Goal: Navigation & Orientation: Find specific page/section

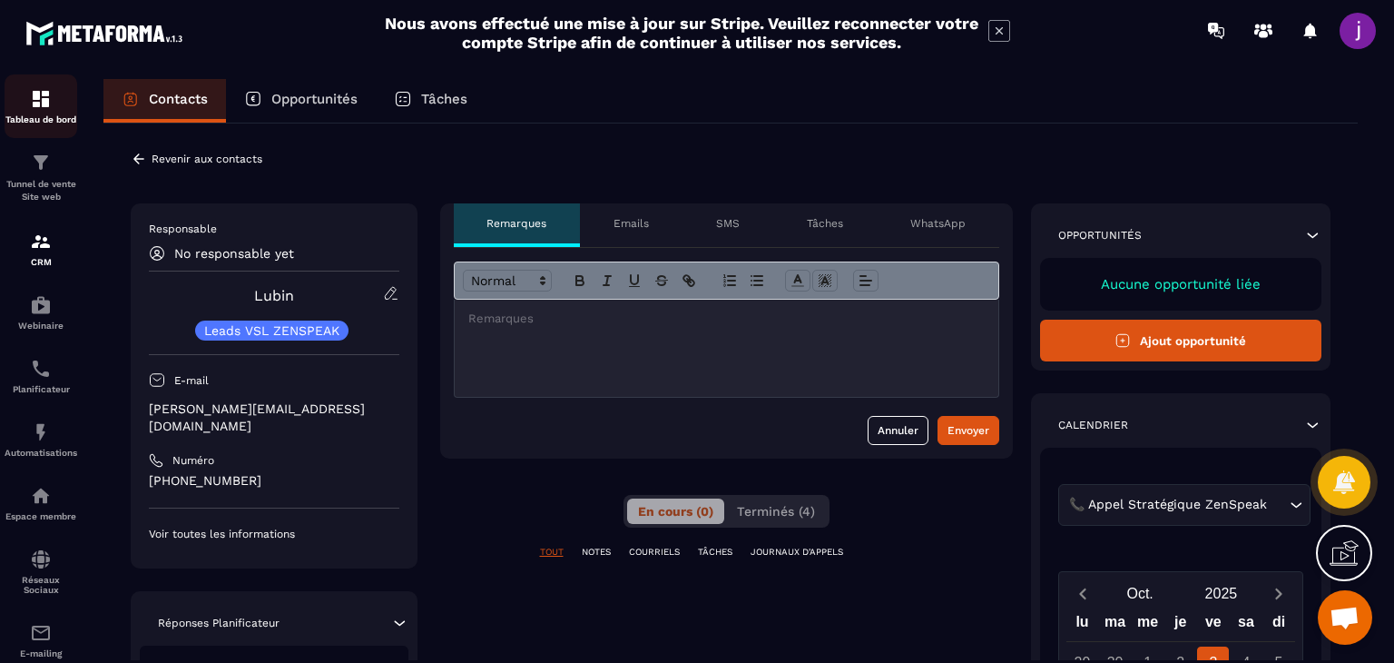
click at [8, 96] on div "Tableau de bord" at bounding box center [41, 106] width 73 height 36
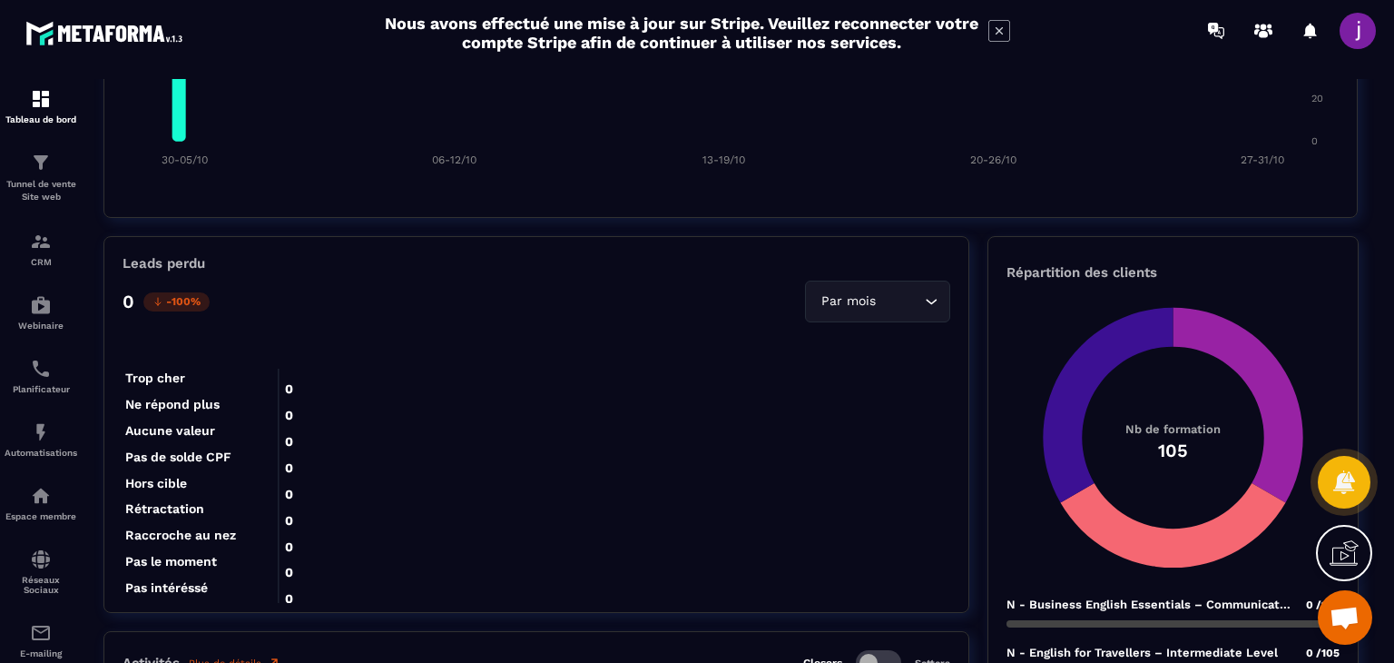
scroll to position [1452, 0]
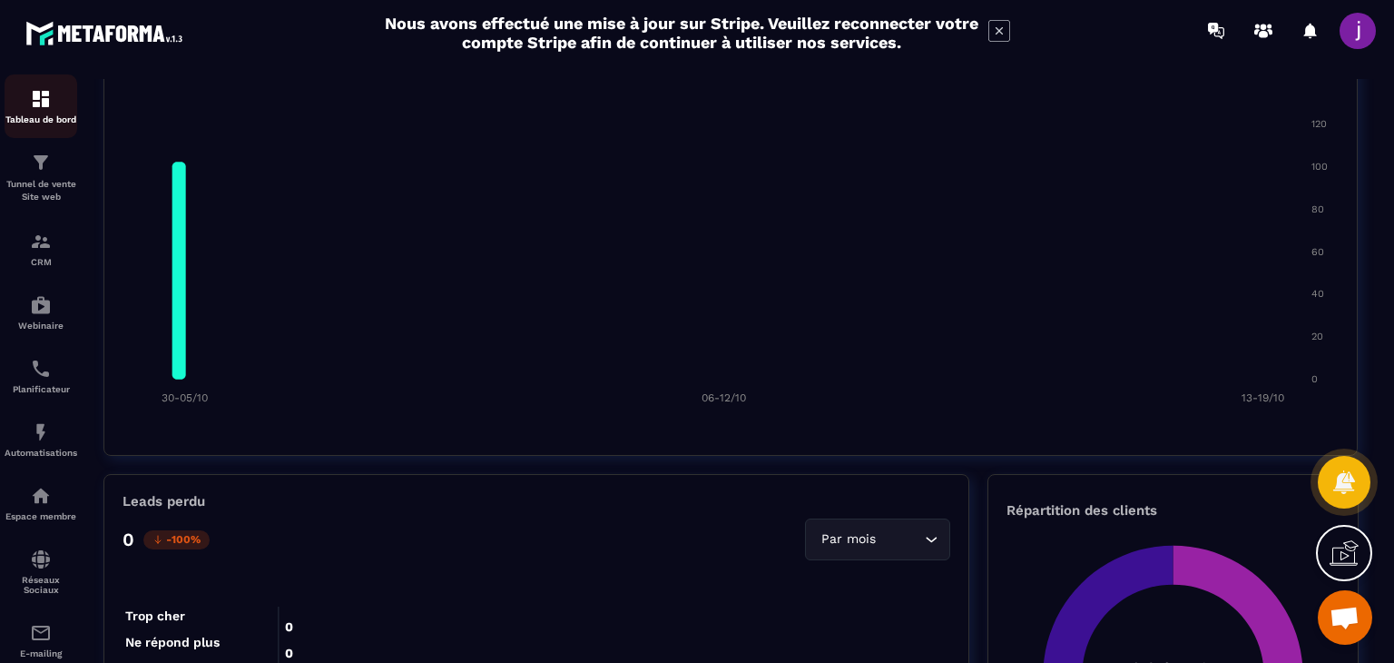
click at [12, 94] on div "Tableau de bord" at bounding box center [41, 106] width 73 height 36
click at [33, 101] on img at bounding box center [41, 99] width 22 height 22
click at [40, 172] on img at bounding box center [41, 163] width 22 height 22
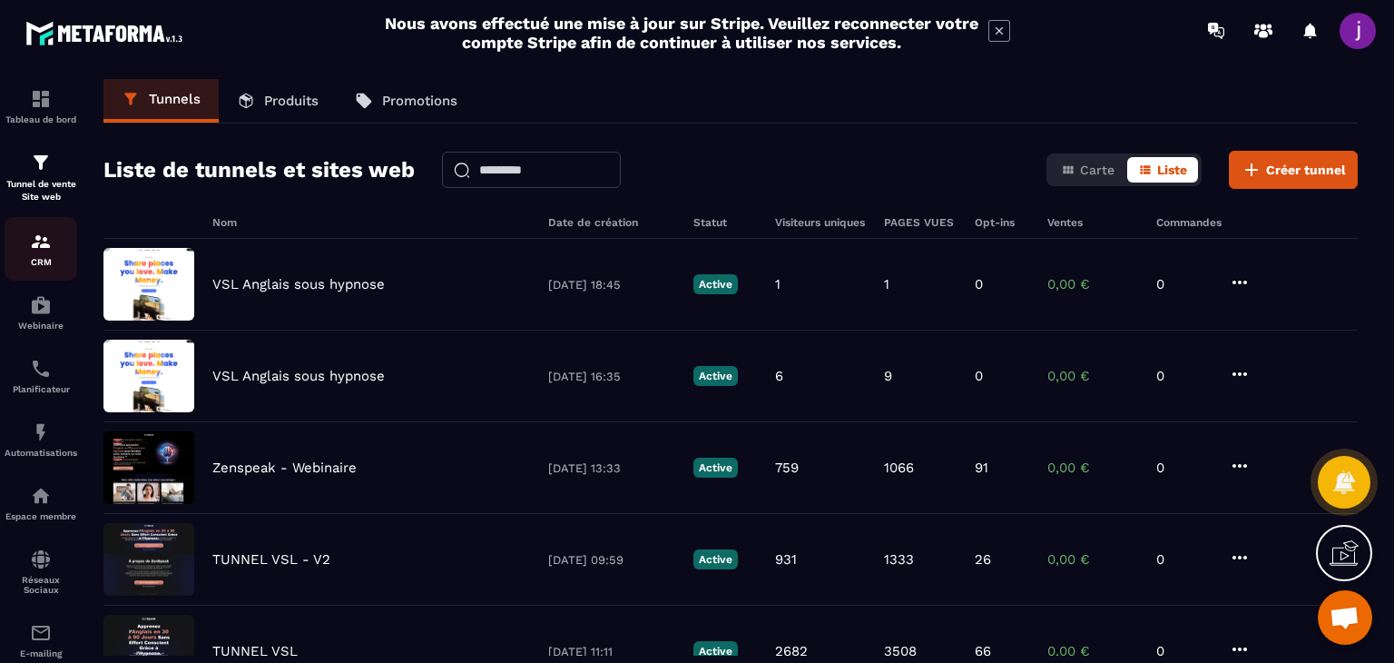
click at [33, 256] on div "CRM" at bounding box center [41, 249] width 73 height 36
